Goal: Task Accomplishment & Management: Complete application form

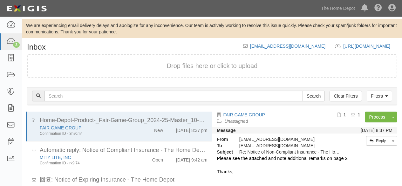
scroll to position [43, 0]
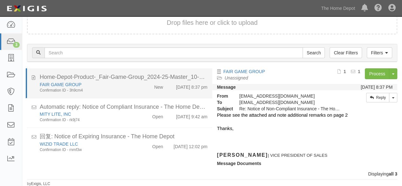
scroll to position [43, 0]
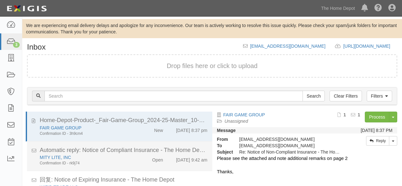
scroll to position [43, 0]
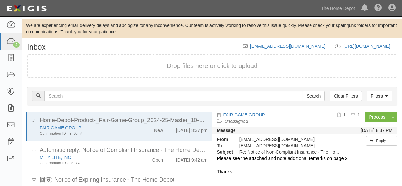
scroll to position [43, 0]
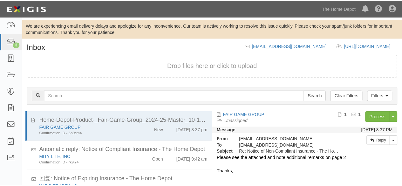
scroll to position [43, 0]
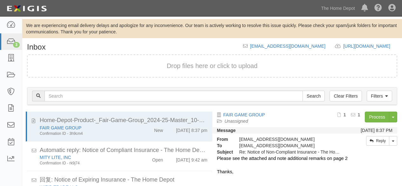
scroll to position [43, 0]
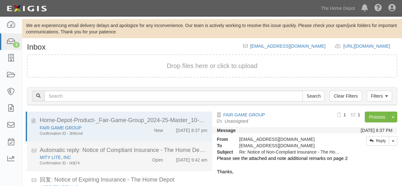
scroll to position [43, 0]
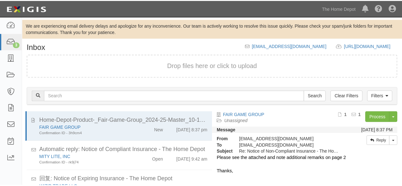
scroll to position [43, 0]
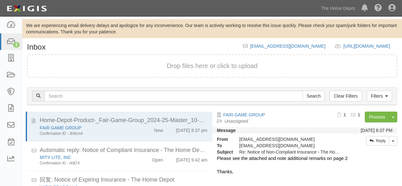
scroll to position [43, 0]
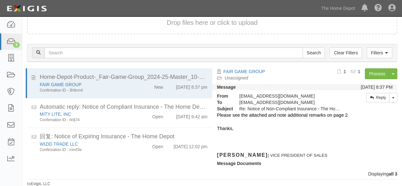
scroll to position [43, 0]
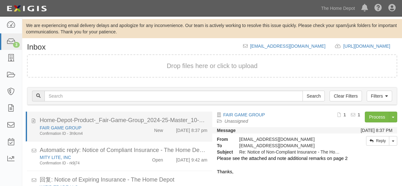
scroll to position [43, 0]
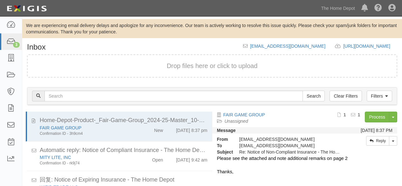
scroll to position [43, 0]
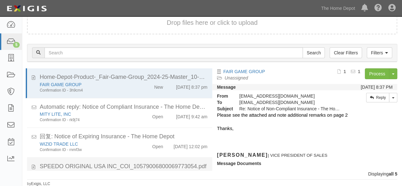
scroll to position [49, 0]
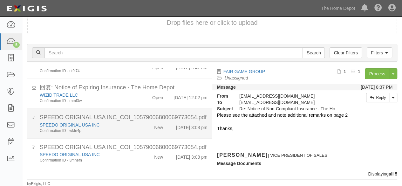
drag, startPoint x: 119, startPoint y: 129, endPoint x: 125, endPoint y: 126, distance: 6.3
click at [119, 129] on div "Confirmation ID - wkfn4p" at bounding box center [87, 130] width 94 height 5
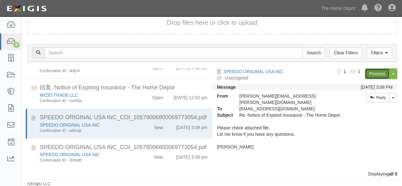
click at [373, 71] on link "Process" at bounding box center [377, 73] width 24 height 11
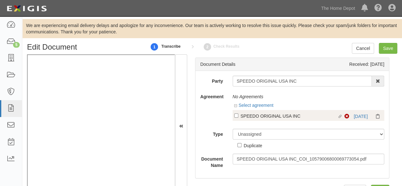
click at [361, 110] on div "Linked agreement SPEEDO ORIGINAL USA INC Linked agreement Non-Compliant 8/28/25" at bounding box center [308, 115] width 152 height 11
click at [358, 117] on link "8/28/25" at bounding box center [360, 116] width 14 height 5
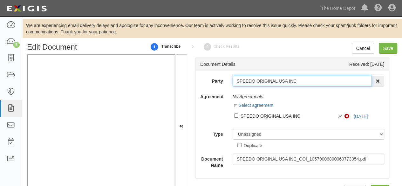
drag, startPoint x: 305, startPoint y: 82, endPoint x: 302, endPoint y: 77, distance: 5.7
click at [305, 81] on input "SPEEDO ORIGINAL USA INC" at bounding box center [301, 81] width 139 height 11
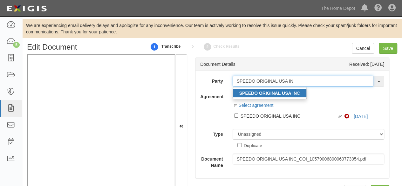
type input "SPEEDO ORIGINAL USA IN"
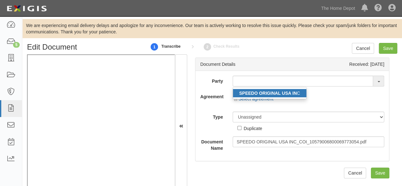
click at [287, 95] on strong "SPEEDO ORIGINAL USA IN" at bounding box center [267, 93] width 57 height 5
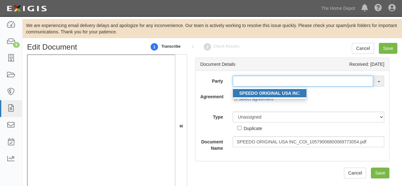
type input "SPEEDO ORIGINAL USA INC"
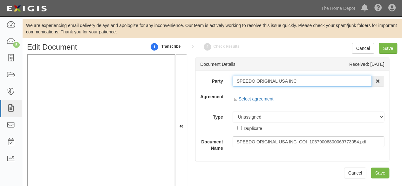
click at [243, 78] on input "SPEEDO ORIGINAL USA INC" at bounding box center [301, 81] width 139 height 11
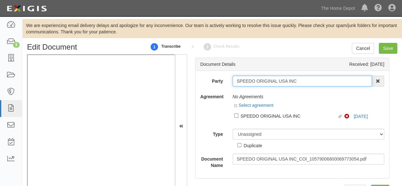
click at [243, 78] on input "SPEEDO ORIGINAL USA INC" at bounding box center [301, 81] width 139 height 11
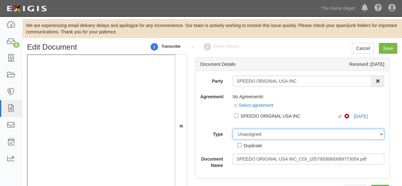
click at [245, 133] on select "Unassigned Binder Cancellation Notice Certificate Contract Endorsement Insuranc…" at bounding box center [308, 134] width 152 height 11
select select "OtherDetail"
click at [232, 129] on select "Unassigned Binder Cancellation Notice Certificate Contract Endorsement Insuranc…" at bounding box center [308, 134] width 152 height 11
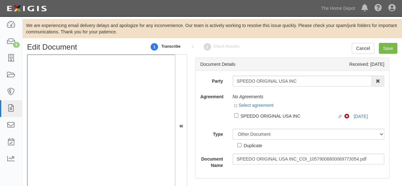
click at [249, 146] on div "Duplicate" at bounding box center [253, 145] width 18 height 7
click at [241, 146] on input "Duplicate" at bounding box center [239, 145] width 4 height 4
checkbox input "true"
click at [383, 49] on input "Save" at bounding box center [388, 48] width 18 height 11
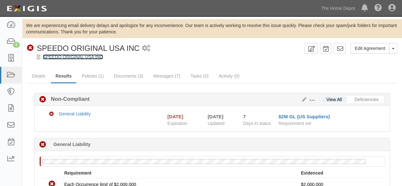
click at [58, 57] on link "SPEEDO ORIGINAL USA INC" at bounding box center [73, 56] width 60 height 5
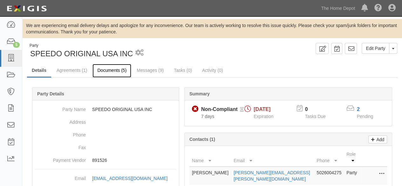
click at [108, 71] on link "Documents (5)" at bounding box center [111, 71] width 39 height 14
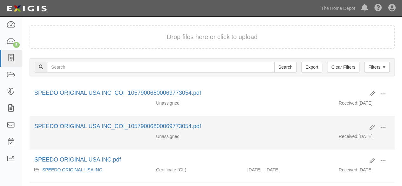
scroll to position [64, 0]
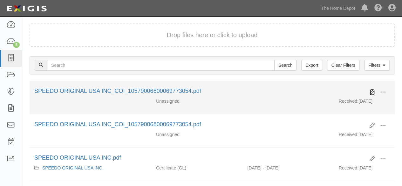
click at [372, 91] on icon at bounding box center [371, 92] width 5 height 5
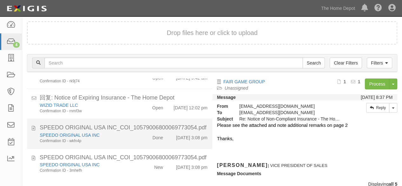
scroll to position [43, 0]
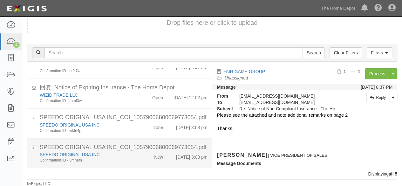
click at [130, 159] on div "Confirmation ID - 3mhefh" at bounding box center [87, 160] width 94 height 5
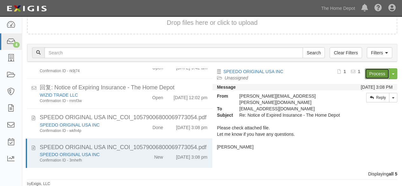
click at [367, 74] on link "Process" at bounding box center [377, 73] width 24 height 11
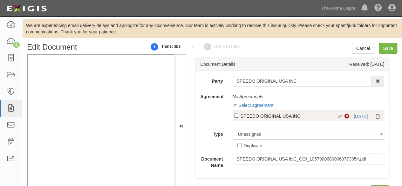
click at [242, 116] on div "SPEEDO ORIGINAL USA INC" at bounding box center [288, 115] width 97 height 7
click at [238, 116] on input "Linked agreement SPEEDO ORIGINAL USA INC Linked agreement" at bounding box center [236, 115] width 4 height 4
checkbox input "true"
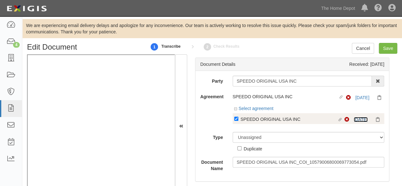
click at [353, 119] on link "[DATE]" at bounding box center [360, 119] width 14 height 5
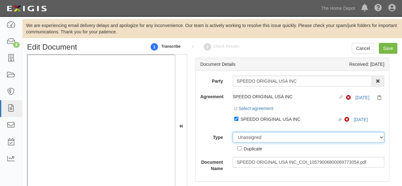
drag, startPoint x: 240, startPoint y: 138, endPoint x: 242, endPoint y: 134, distance: 4.6
click at [241, 136] on select "Unassigned Binder Cancellation Notice Certificate Contract Endorsement Insuranc…" at bounding box center [308, 137] width 152 height 11
select select "CertificateDetail"
click at [232, 132] on select "Unassigned Binder Cancellation Notice Certificate Contract Endorsement Insuranc…" at bounding box center [308, 137] width 152 height 11
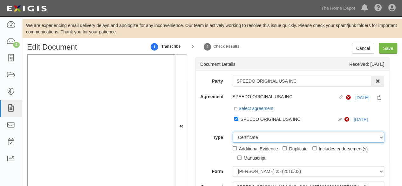
scroll to position [64, 0]
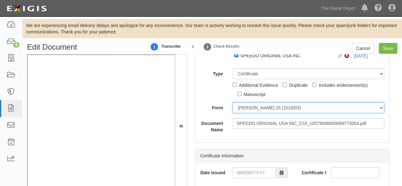
click at [251, 107] on select "ACORD 25 (2016/03) ACORD 101 ACORD 855 NY (2014/05) General" at bounding box center [308, 107] width 152 height 11
select select "GeneralFormDetail"
click at [232, 102] on select "ACORD 25 (2016/03) ACORD 101 ACORD 855 NY (2014/05) General" at bounding box center [308, 107] width 152 height 11
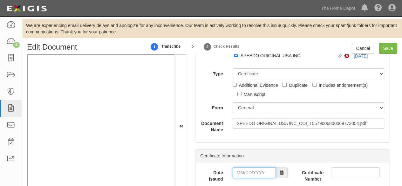
click at [244, 172] on input "Date Issued" at bounding box center [253, 172] width 43 height 11
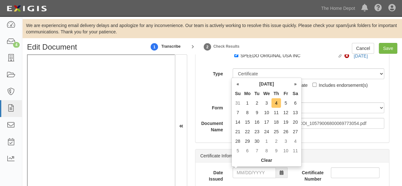
click at [276, 100] on td "4" at bounding box center [276, 103] width 10 height 10
type input "09/04/2025"
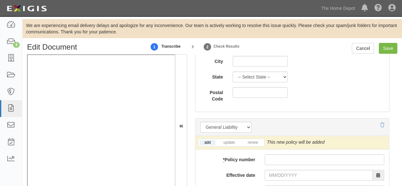
scroll to position [540, 0]
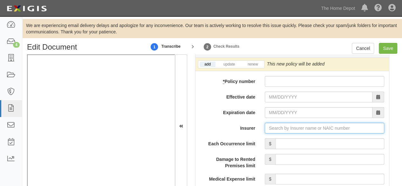
click at [280, 127] on input "Insurer" at bounding box center [324, 128] width 119 height 11
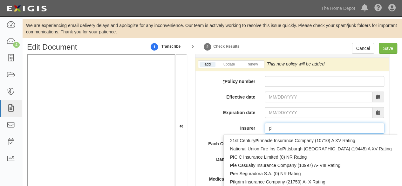
type input "pin"
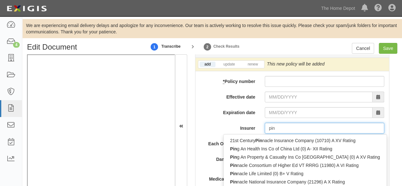
type input "ping An Health Ins Co of China Ltd (0) A- XII Rating"
type input "ping"
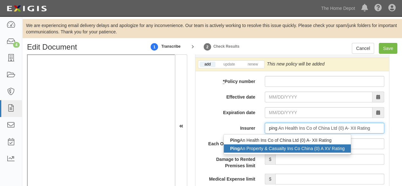
drag, startPoint x: 271, startPoint y: 148, endPoint x: 157, endPoint y: 166, distance: 114.8
click at [270, 148] on div "Ping An Property & Casualty Ins Co China (0) A XV Rating" at bounding box center [287, 148] width 127 height 8
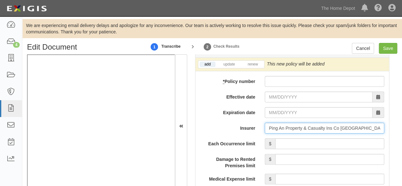
type input "Ping An Property & Casualty Ins Co China (0) A XV Rating"
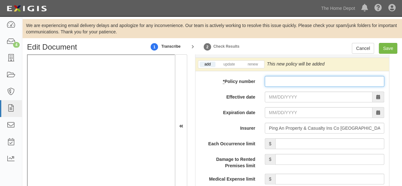
paste input "105790068000697"
click at [277, 80] on input "* Policy number" at bounding box center [324, 81] width 119 height 11
click at [311, 79] on input "105790068000697" at bounding box center [324, 81] width 119 height 11
paste input "73054"
type input "10579006800069773054"
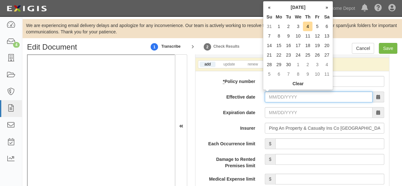
click at [274, 99] on input "Effective date" at bounding box center [319, 96] width 108 height 11
click at [316, 26] on td "5" at bounding box center [317, 27] width 10 height 10
type input "09/05/2025"
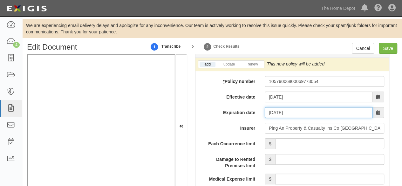
click at [283, 107] on input "09/05/2026" at bounding box center [319, 112] width 108 height 11
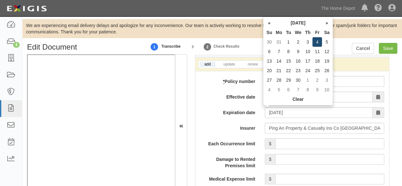
click at [318, 41] on td "4" at bounding box center [317, 42] width 10 height 10
type input "09/04/2026"
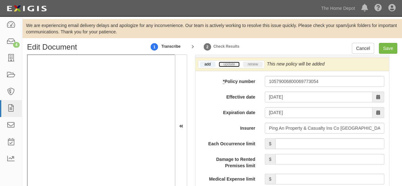
drag, startPoint x: 235, startPoint y: 64, endPoint x: 247, endPoint y: 62, distance: 11.5
click at [235, 64] on link "update" at bounding box center [228, 64] width 21 height 5
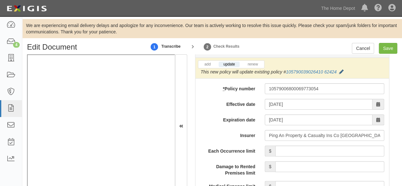
click at [340, 70] on icon at bounding box center [341, 72] width 4 height 4
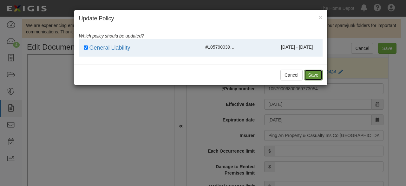
click at [314, 77] on button "Save" at bounding box center [314, 75] width 18 height 11
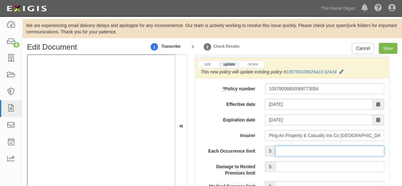
drag, startPoint x: 297, startPoint y: 149, endPoint x: 302, endPoint y: 144, distance: 7.0
click at [298, 149] on input "Each Occurrence limit" at bounding box center [329, 150] width 109 height 11
type input "2,000,000"
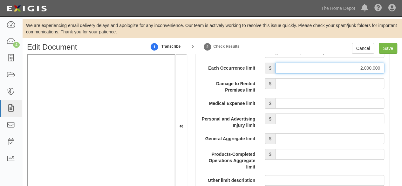
scroll to position [635, 0]
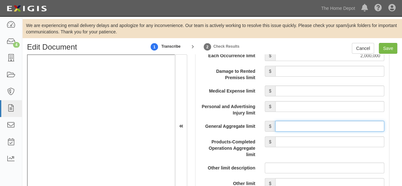
drag, startPoint x: 297, startPoint y: 124, endPoint x: 299, endPoint y: 119, distance: 6.0
click at [297, 124] on input "General Aggregate limit" at bounding box center [329, 126] width 109 height 11
type input "2,000,000"
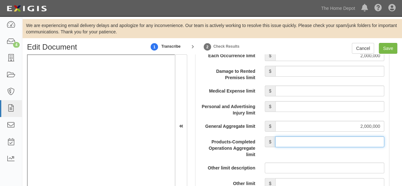
drag, startPoint x: 311, startPoint y: 139, endPoint x: 311, endPoint y: 135, distance: 4.4
click at [311, 138] on input "Products-Completed Operations Aggregate limit" at bounding box center [329, 141] width 109 height 11
type input "2,000,000"
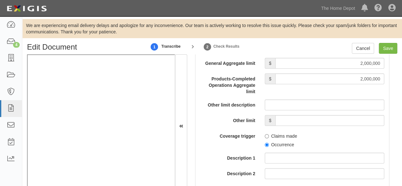
scroll to position [699, 0]
click at [266, 142] on input "Occurrence" at bounding box center [267, 144] width 4 height 4
radio input "true"
click at [389, 49] on input "Save" at bounding box center [388, 48] width 18 height 11
type input "2000000"
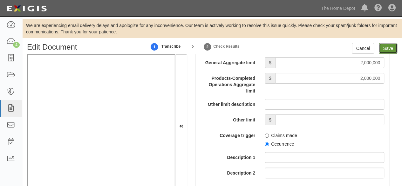
type input "2000000"
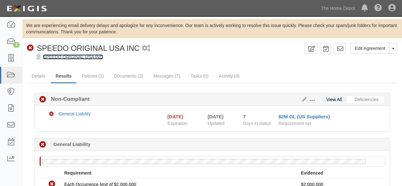
click at [56, 56] on link "SPEEDO ORIGINAL USA INC" at bounding box center [73, 56] width 60 height 5
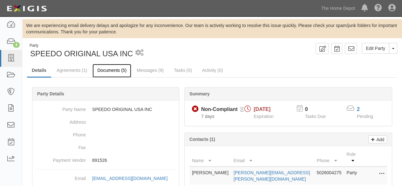
click at [109, 68] on link "Documents (5)" at bounding box center [111, 71] width 39 height 14
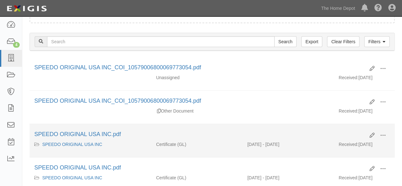
scroll to position [95, 0]
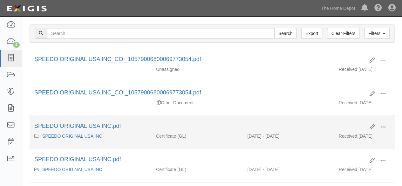
drag, startPoint x: 384, startPoint y: 124, endPoint x: 379, endPoint y: 126, distance: 5.7
click at [381, 125] on span at bounding box center [383, 127] width 6 height 6
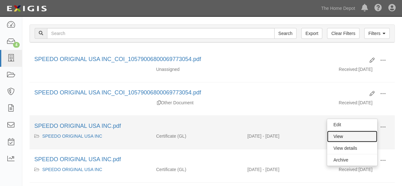
click at [360, 132] on link "View" at bounding box center [352, 136] width 50 height 11
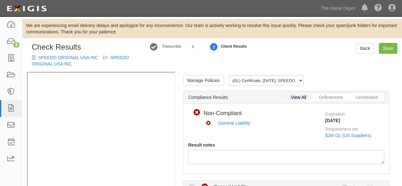
scroll to position [159, 0]
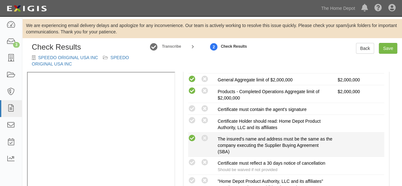
click at [191, 138] on icon at bounding box center [192, 138] width 8 height 8
radio input "true"
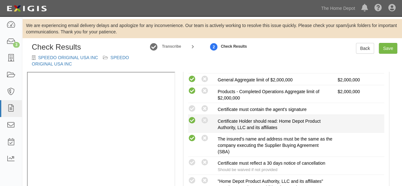
drag, startPoint x: 193, startPoint y: 109, endPoint x: 191, endPoint y: 119, distance: 10.5
click at [193, 109] on icon at bounding box center [192, 109] width 8 height 8
radio input "true"
click at [191, 119] on icon at bounding box center [192, 121] width 8 height 8
radio input "true"
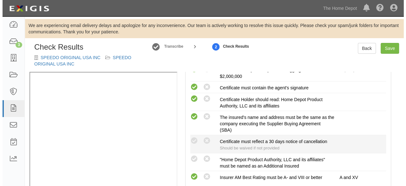
scroll to position [191, 0]
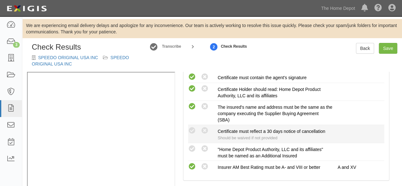
drag, startPoint x: 189, startPoint y: 147, endPoint x: 193, endPoint y: 135, distance: 12.7
click at [190, 146] on icon at bounding box center [192, 149] width 8 height 8
radio input "true"
click at [194, 131] on icon at bounding box center [192, 131] width 8 height 8
radio input "true"
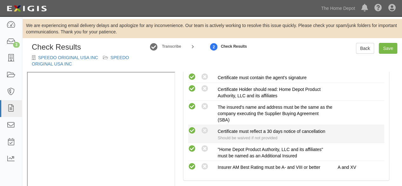
radio input "true"
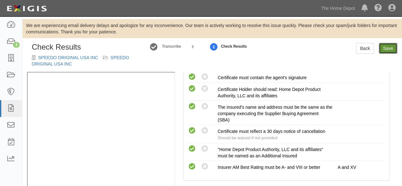
drag, startPoint x: 389, startPoint y: 48, endPoint x: 386, endPoint y: 51, distance: 4.3
click at [389, 49] on link "Save" at bounding box center [388, 48] width 18 height 11
radio input "true"
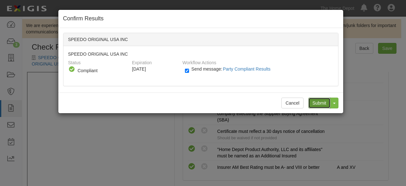
click at [314, 102] on input "Submit" at bounding box center [320, 102] width 22 height 11
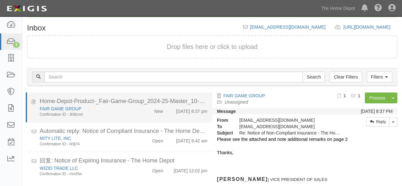
scroll to position [66, 0]
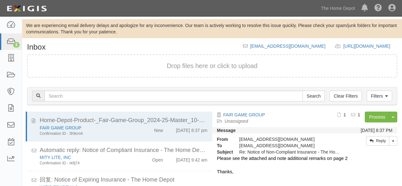
scroll to position [43, 0]
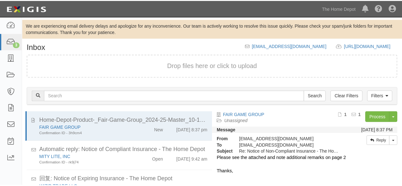
scroll to position [43, 0]
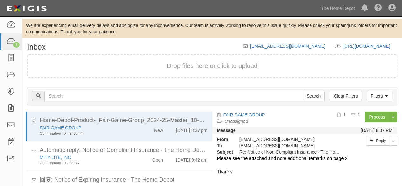
scroll to position [43, 0]
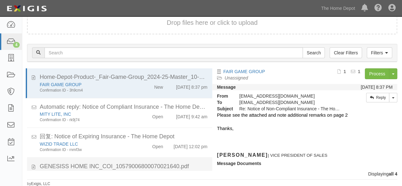
drag, startPoint x: 0, startPoint y: 0, endPoint x: 164, endPoint y: 143, distance: 217.5
click at [133, 171] on div "[DEMOGRAPHIC_DATA] Genesiss Confirmation ID - 4hp94m" at bounding box center [86, 180] width 103 height 18
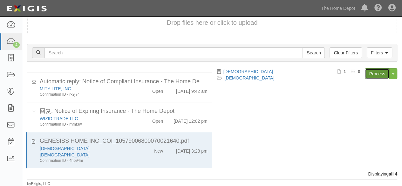
click at [378, 73] on link "Process" at bounding box center [377, 73] width 24 height 11
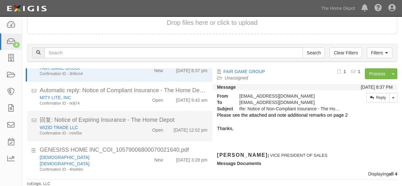
scroll to position [25, 0]
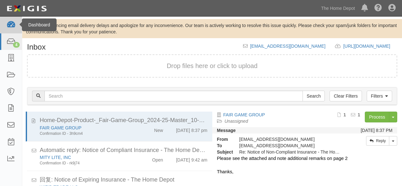
scroll to position [43, 0]
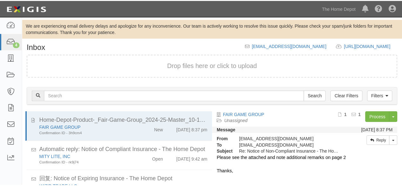
scroll to position [43, 0]
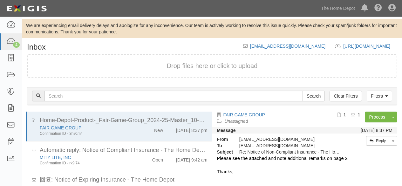
scroll to position [43, 0]
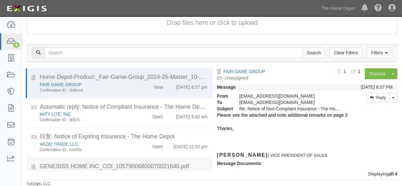
scroll to position [25, 0]
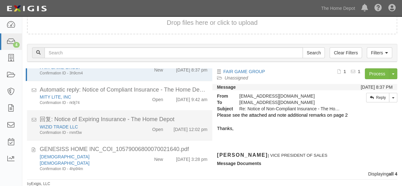
scroll to position [25, 0]
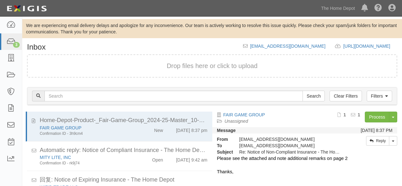
scroll to position [43, 0]
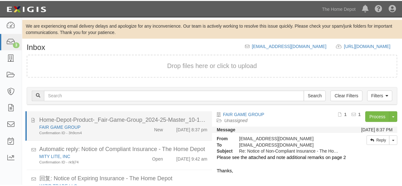
scroll to position [43, 0]
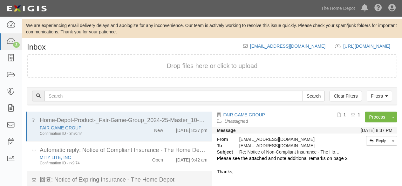
scroll to position [43, 0]
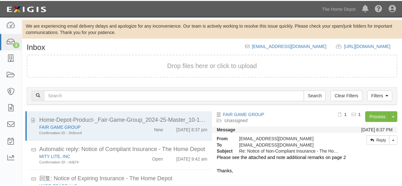
scroll to position [43, 0]
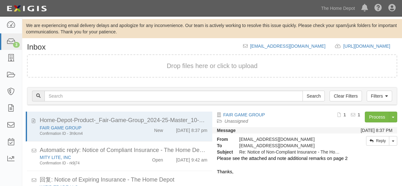
scroll to position [43, 0]
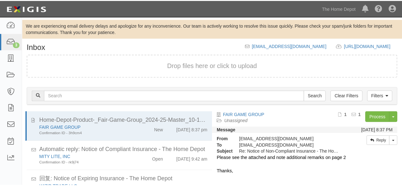
scroll to position [43, 0]
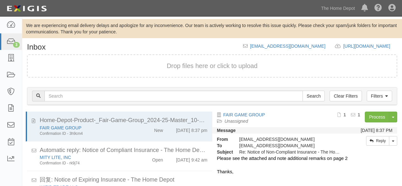
scroll to position [43, 0]
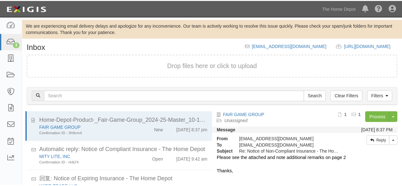
scroll to position [43, 0]
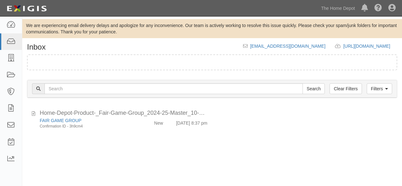
scroll to position [43, 0]
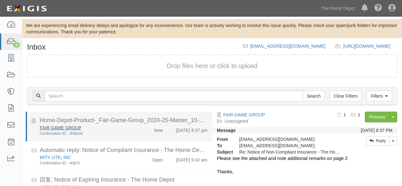
scroll to position [43, 0]
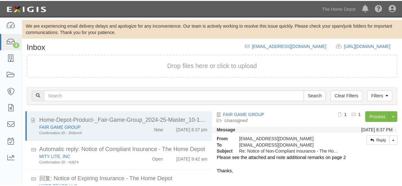
scroll to position [43, 0]
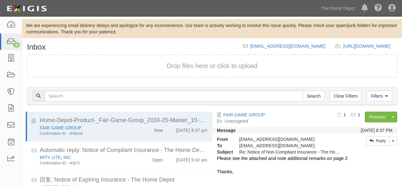
scroll to position [43, 0]
